Goal: Check status: Check status

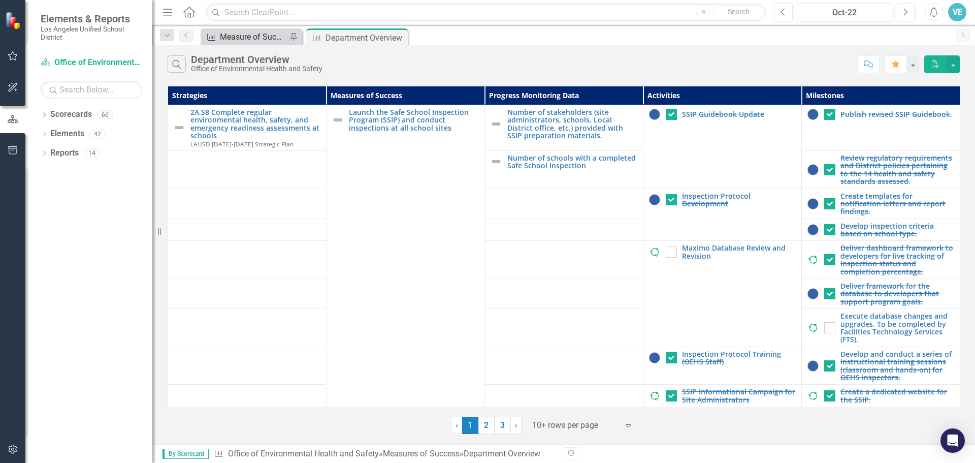
click at [243, 34] on div "Measure of Success - Scorecard Report" at bounding box center [253, 36] width 67 height 13
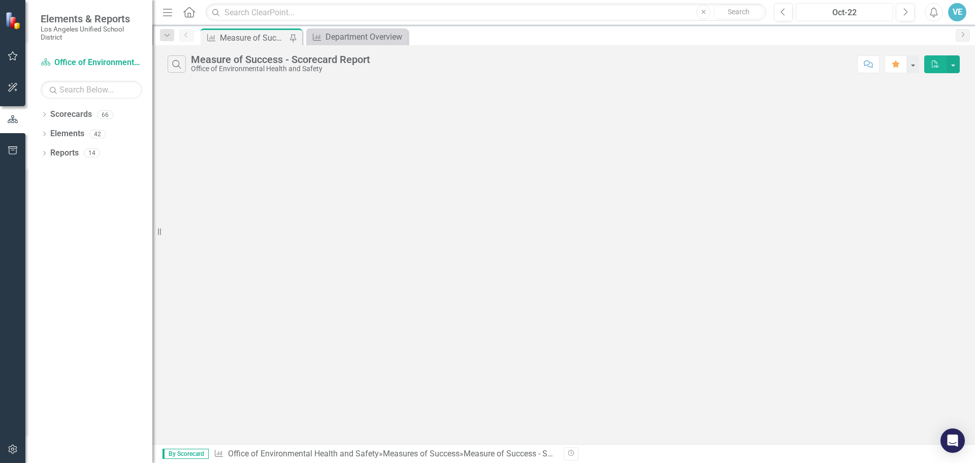
click at [847, 12] on div "Oct-22" at bounding box center [845, 13] width 90 height 12
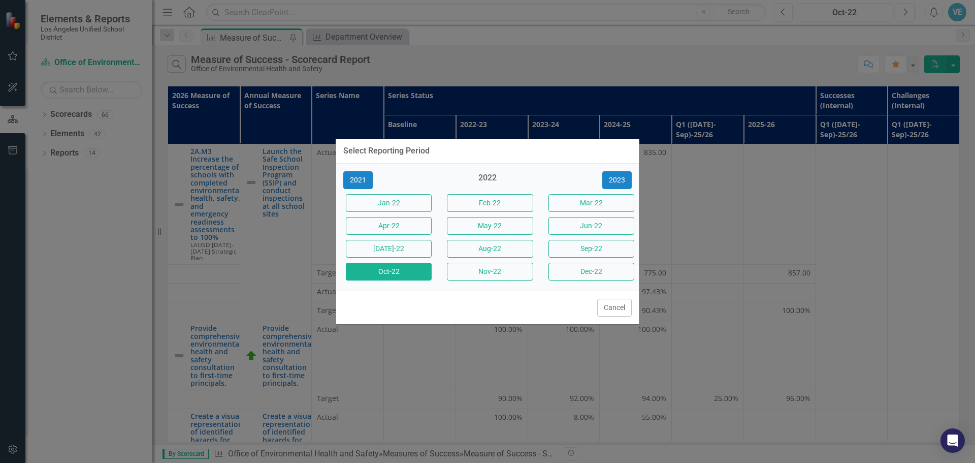
click at [623, 170] on div "2021 2022 [DATE]-22 Feb-22 Mar-22 Apr-22 May-22 Jun-22 [DATE]-22 Aug-22 Sep-22 …" at bounding box center [488, 227] width 304 height 127
click at [615, 177] on button "2023" at bounding box center [617, 180] width 29 height 18
click at [614, 183] on button "2024" at bounding box center [617, 180] width 29 height 18
click at [619, 180] on button "2025" at bounding box center [617, 180] width 29 height 18
click at [395, 274] on button "Oct-25" at bounding box center [389, 272] width 86 height 18
